Goal: Use online tool/utility

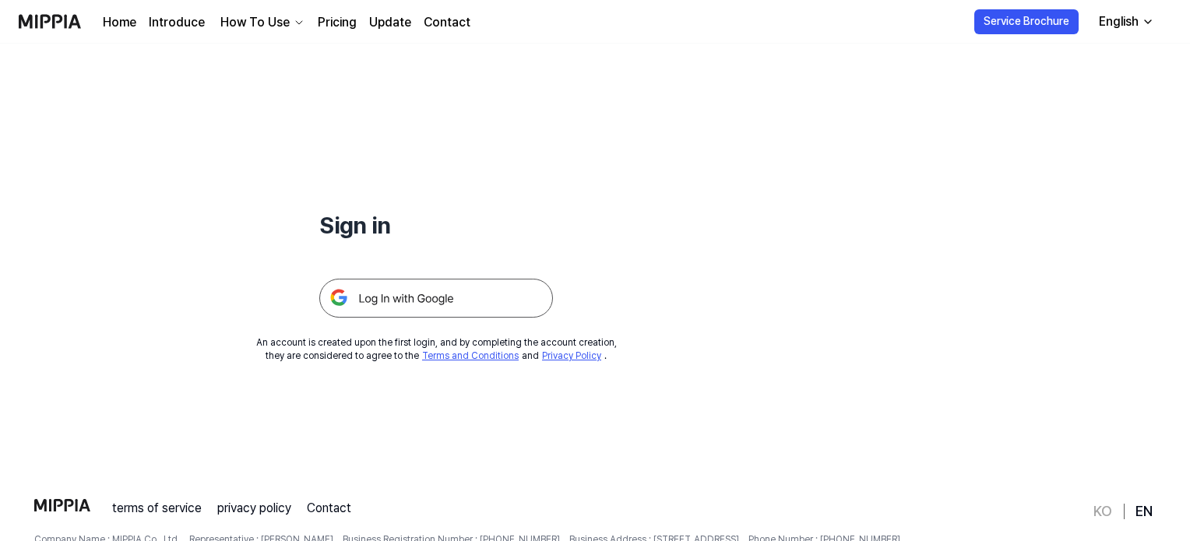
scroll to position [149, 0]
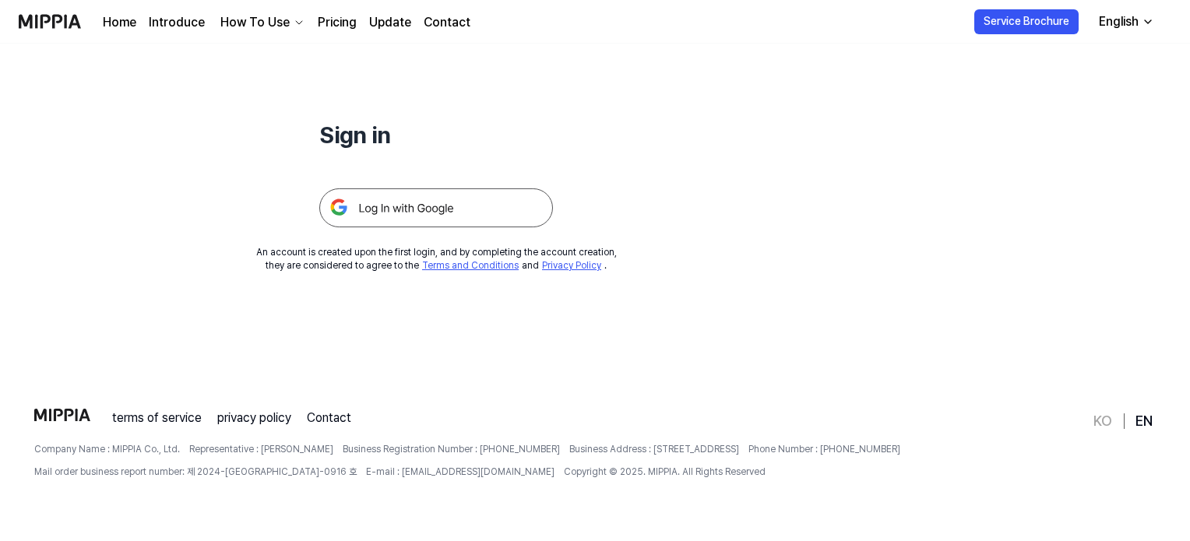
click at [406, 213] on img at bounding box center [436, 207] width 234 height 39
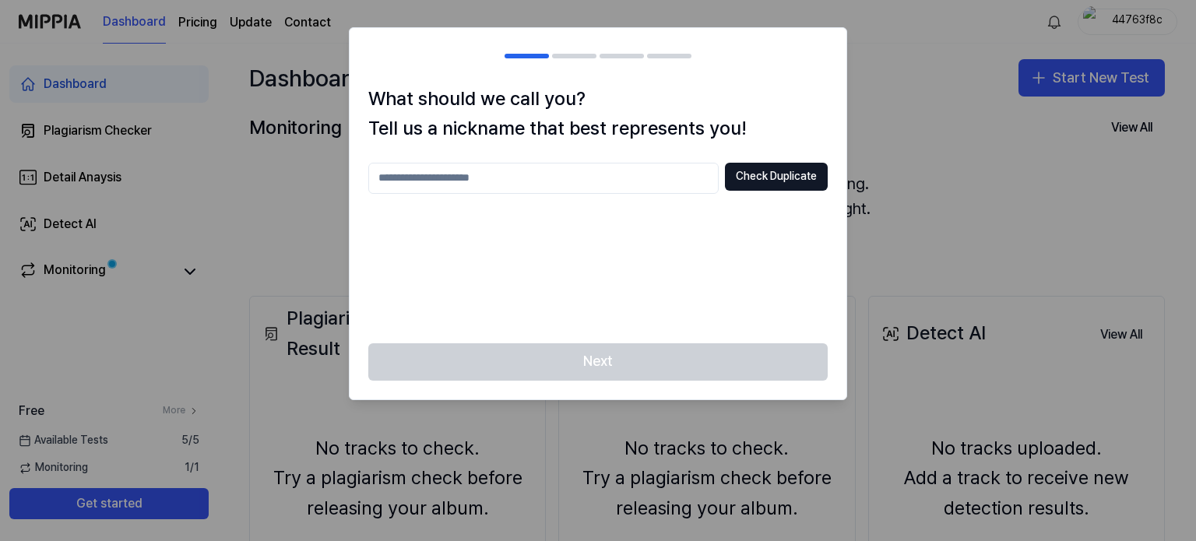
click at [623, 178] on input "text" at bounding box center [543, 178] width 350 height 31
drag, startPoint x: 617, startPoint y: 174, endPoint x: 322, endPoint y: 174, distance: 294.3
click at [322, 174] on body "Dashboard Pricing Update Contact 44763f8c Dashboard Plagiarism Checker Detail A…" at bounding box center [598, 270] width 1196 height 541
type input "***"
click at [623, 356] on div "Next" at bounding box center [598, 371] width 497 height 56
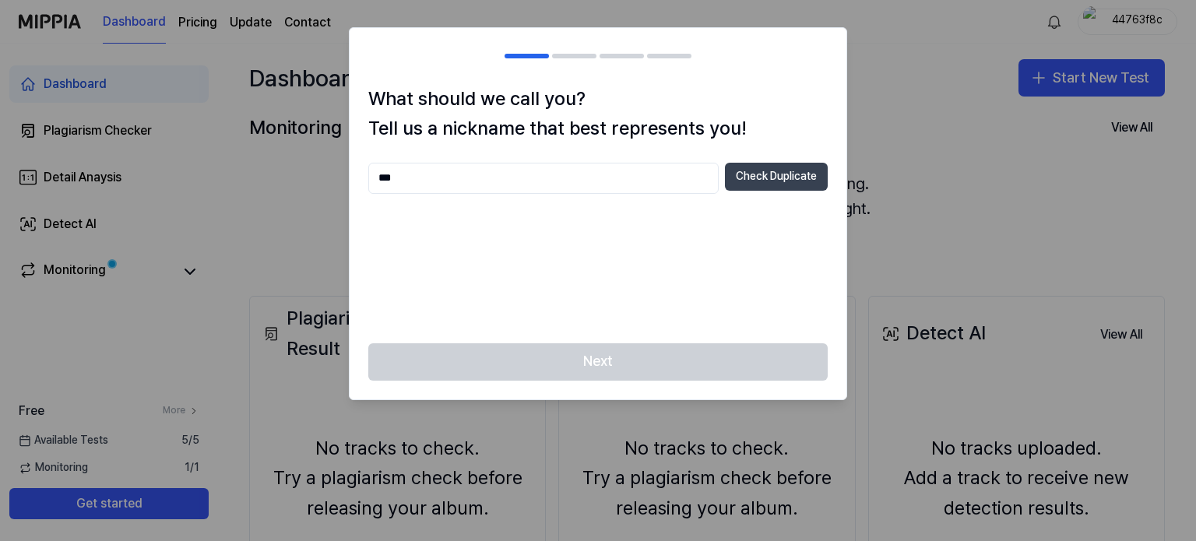
click at [779, 171] on button "Check Duplicate" at bounding box center [776, 177] width 103 height 28
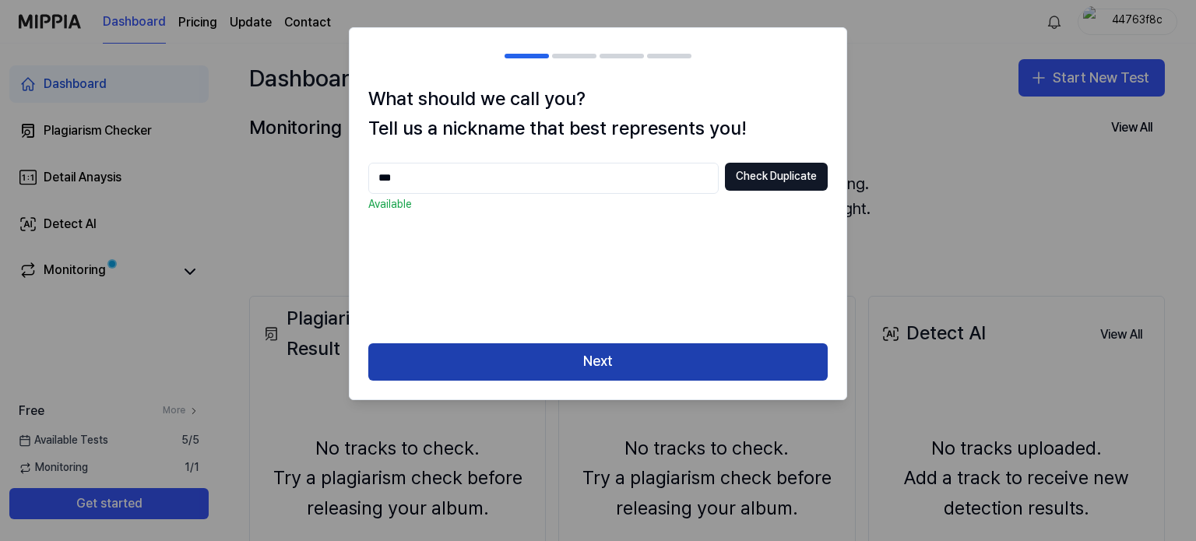
click at [595, 360] on button "Next" at bounding box center [597, 361] width 459 height 37
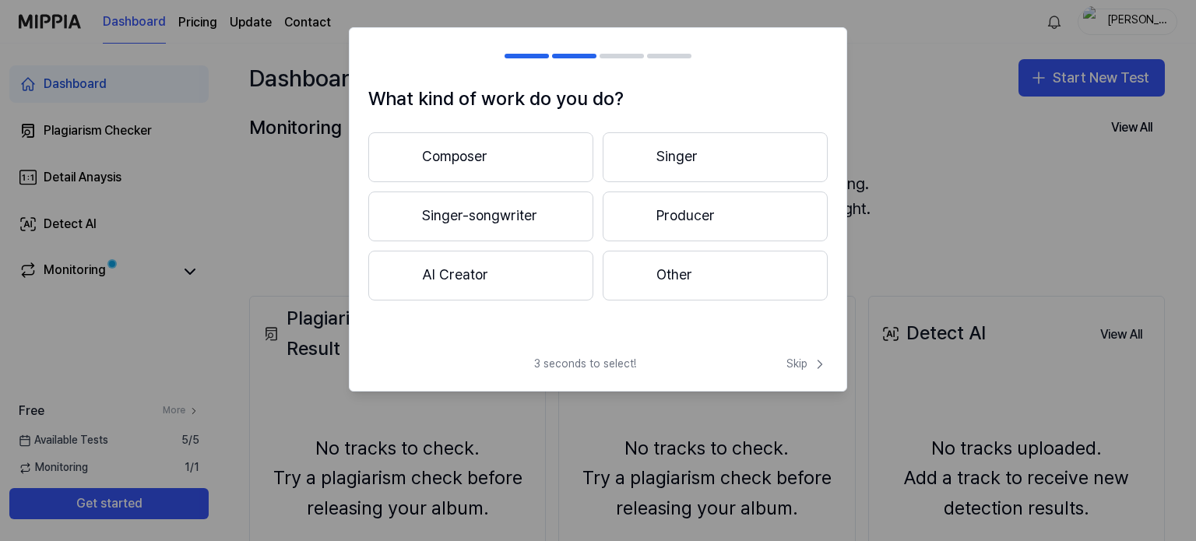
click at [676, 292] on button "Other" at bounding box center [715, 276] width 225 height 50
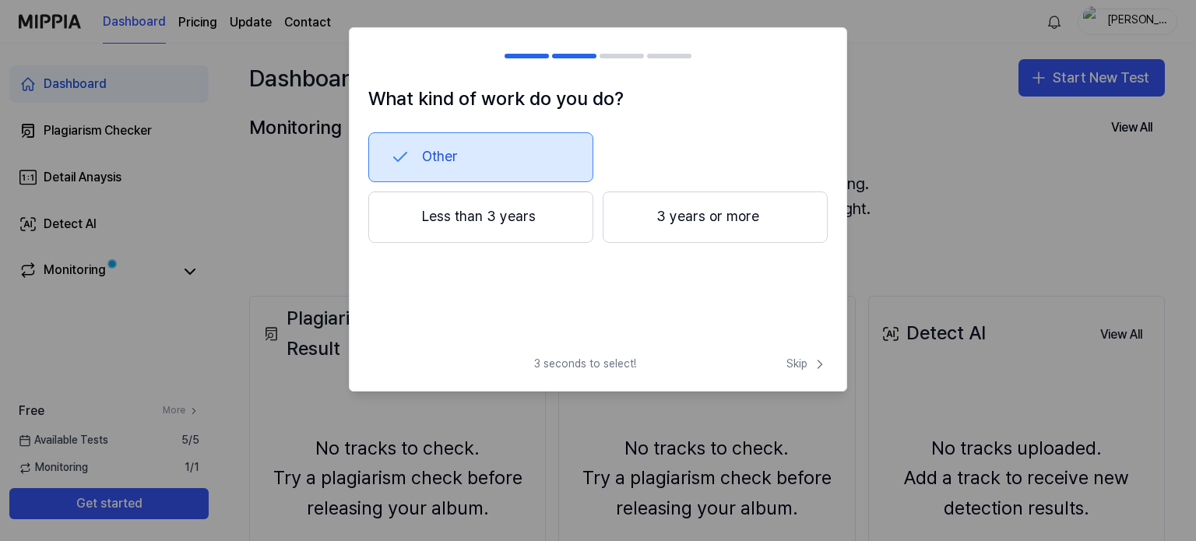
click at [554, 220] on button "Less than 3 years" at bounding box center [480, 217] width 225 height 51
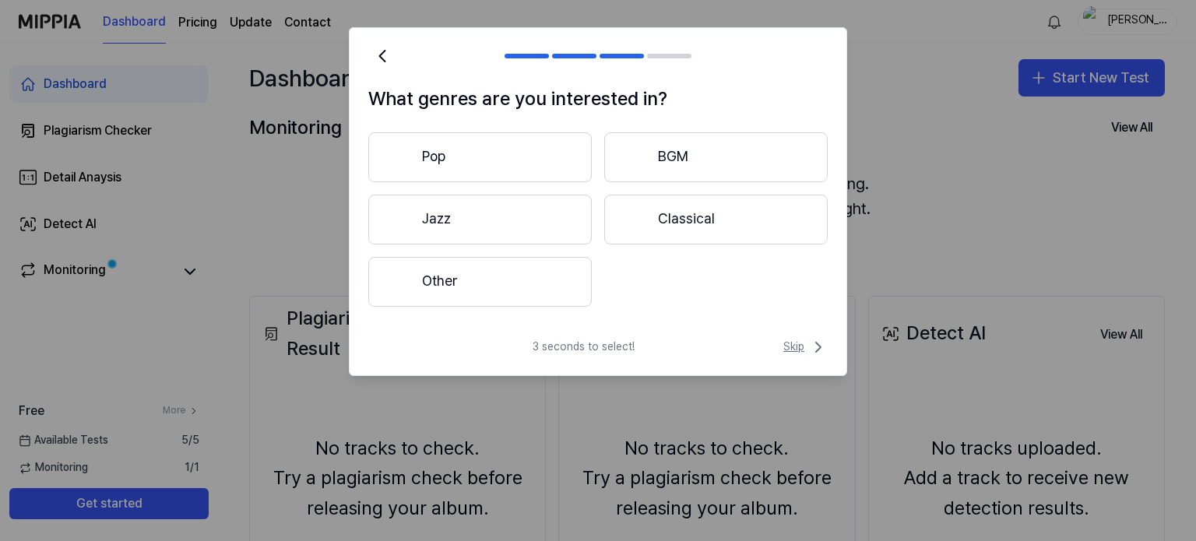
click at [799, 341] on span "Skip" at bounding box center [805, 347] width 44 height 19
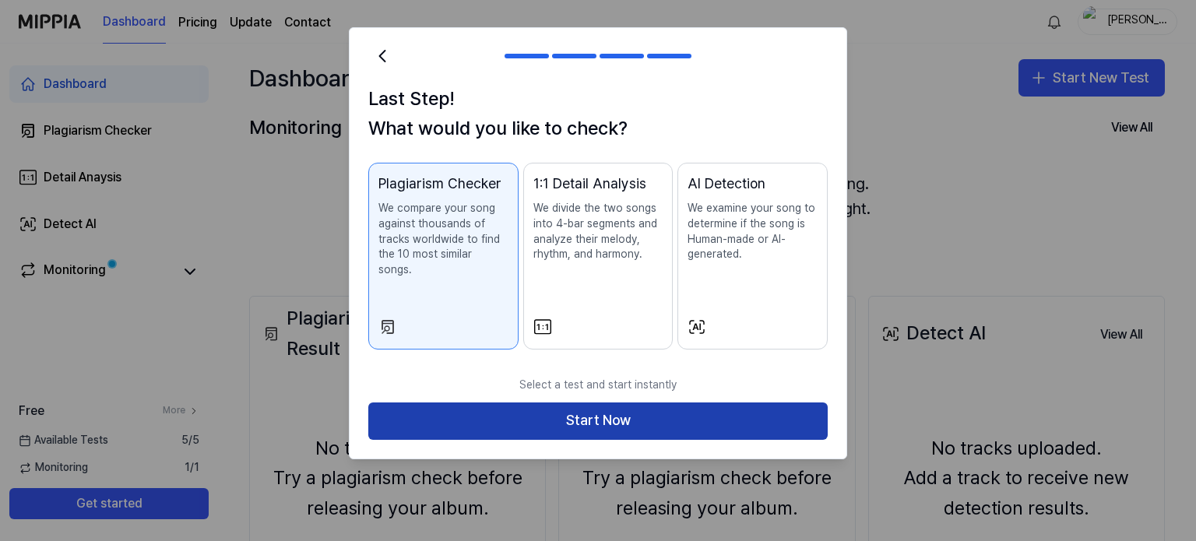
click at [755, 407] on button "Start Now" at bounding box center [597, 421] width 459 height 37
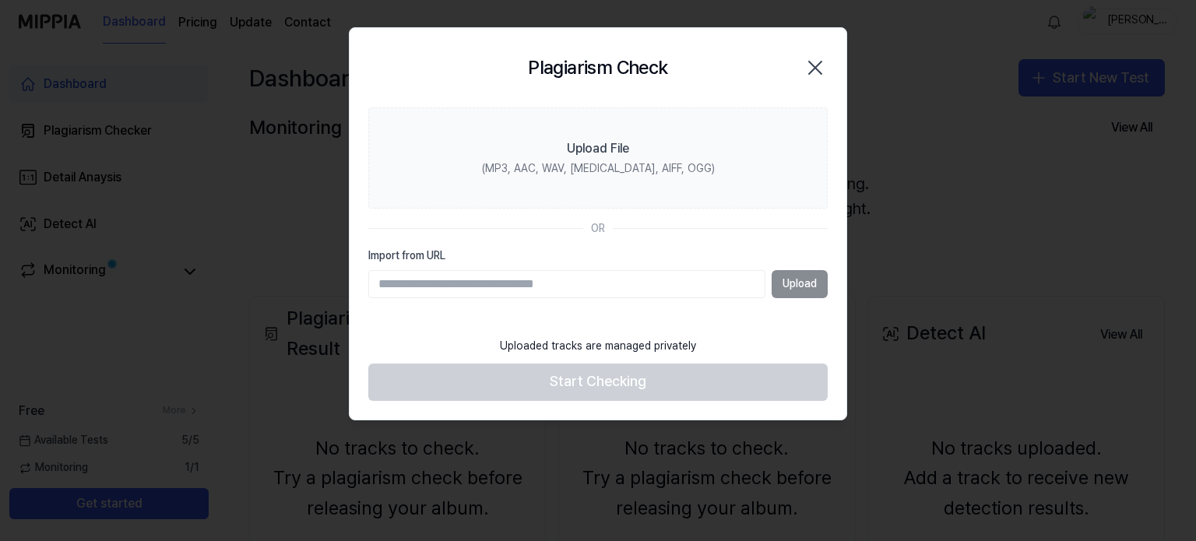
click at [597, 283] on input "Import from URL" at bounding box center [566, 284] width 397 height 28
